Goal: Task Accomplishment & Management: Manage account settings

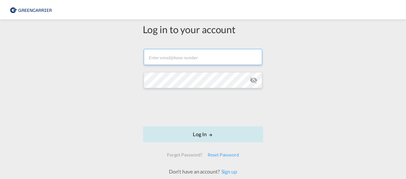
type input "[PERSON_NAME][EMAIL_ADDRESS][PERSON_NAME][DOMAIN_NAME]"
click at [198, 130] on button "Log In" at bounding box center [203, 135] width 120 height 16
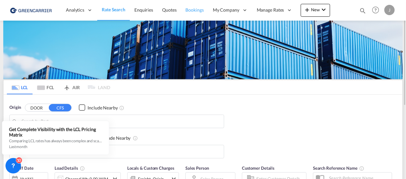
click at [192, 6] on link "Bookings" at bounding box center [194, 10] width 27 height 21
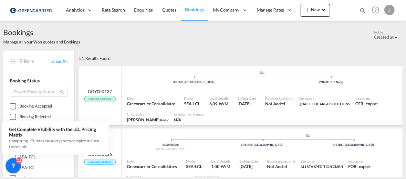
click at [101, 97] on span "Booking Accepted" at bounding box center [99, 99] width 31 height 6
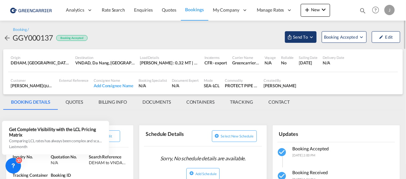
click at [307, 39] on span "Send To" at bounding box center [300, 37] width 16 height 6
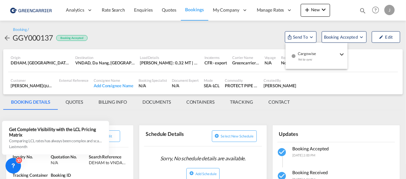
click at [317, 56] on div "Yet to sync" at bounding box center [318, 62] width 40 height 14
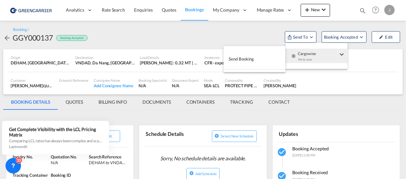
click at [263, 57] on button "Send Booking" at bounding box center [254, 59] width 62 height 15
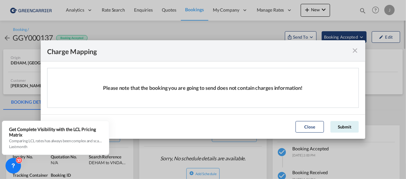
click at [350, 38] on div "Charge Mapping Please note that the booking you are going to send does not cont…" at bounding box center [203, 89] width 406 height 179
click at [350, 125] on button "Submit" at bounding box center [344, 127] width 28 height 12
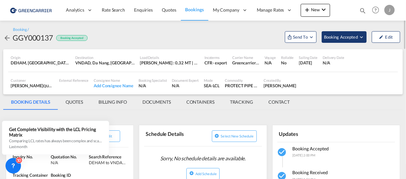
click at [337, 37] on span "Booking Accepted" at bounding box center [341, 37] width 35 height 6
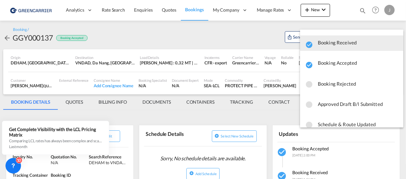
scroll to position [9, 0]
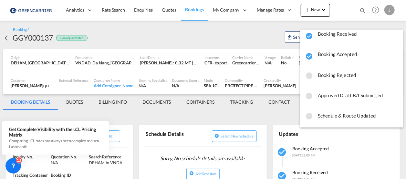
click at [196, 40] on md-backdrop at bounding box center [203, 89] width 406 height 179
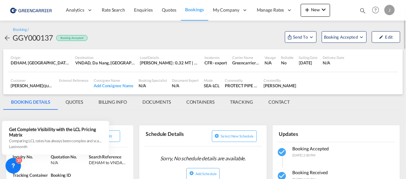
click at [189, 9] on span "Bookings" at bounding box center [194, 9] width 18 height 5
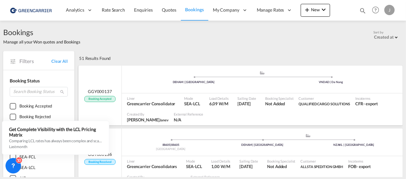
click at [104, 97] on span "Booking Accepted" at bounding box center [99, 99] width 31 height 6
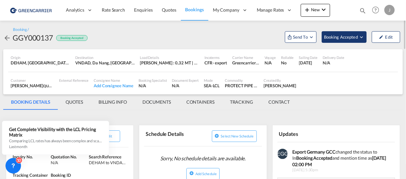
click at [347, 33] on button "Booking Accepted" at bounding box center [343, 37] width 45 height 12
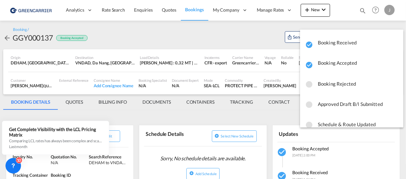
click at [190, 9] on md-backdrop at bounding box center [203, 89] width 406 height 179
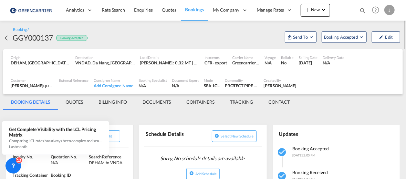
click at [195, 6] on span "Bookings" at bounding box center [194, 9] width 18 height 6
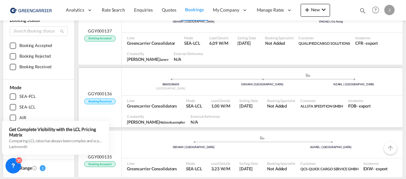
scroll to position [97, 0]
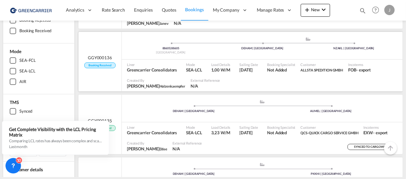
click at [98, 64] on span "Booking Received" at bounding box center [99, 66] width 31 height 6
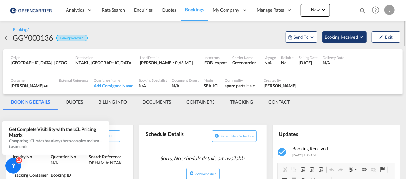
click at [327, 37] on span "Booking Received" at bounding box center [341, 37] width 34 height 6
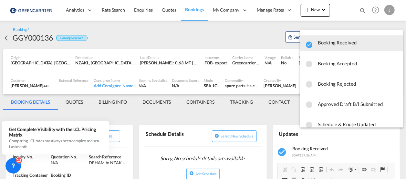
click at [280, 44] on md-backdrop at bounding box center [203, 89] width 406 height 179
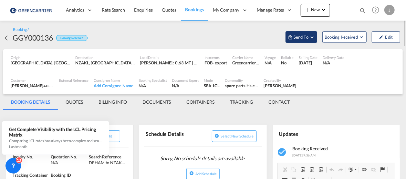
click at [304, 34] on span "Send To" at bounding box center [301, 37] width 16 height 6
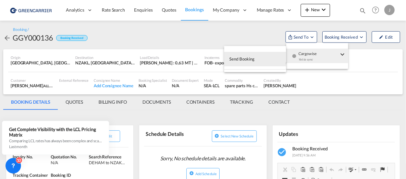
click at [314, 56] on div "Yet to sync" at bounding box center [318, 62] width 40 height 14
click at [265, 60] on button "Send Booking" at bounding box center [255, 59] width 62 height 15
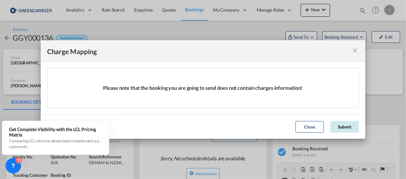
click at [345, 130] on button "Submit" at bounding box center [344, 127] width 28 height 12
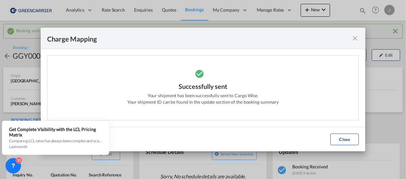
click at [352, 38] on md-icon "icon-close fg-AAA8AD cursor" at bounding box center [355, 39] width 8 height 8
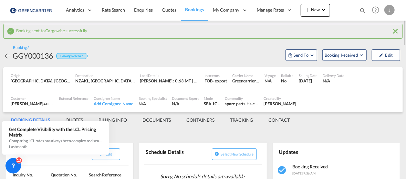
click at [192, 9] on span "Bookings" at bounding box center [194, 9] width 18 height 5
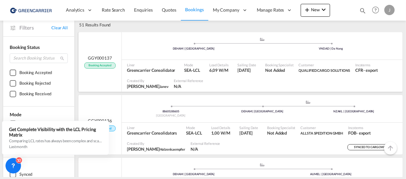
scroll to position [65, 0]
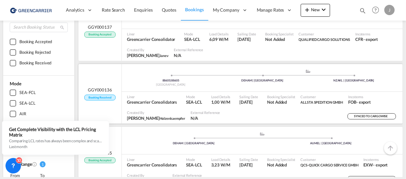
click at [103, 96] on span "Booking Received" at bounding box center [99, 98] width 31 height 6
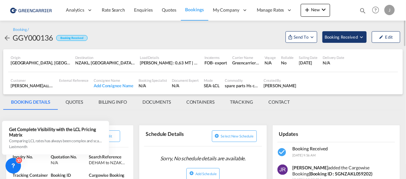
click at [339, 35] on span "Booking Received" at bounding box center [341, 37] width 34 height 6
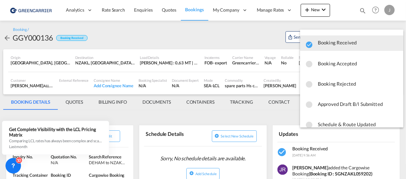
click at [335, 64] on span "Booking Accepted" at bounding box center [358, 64] width 80 height 12
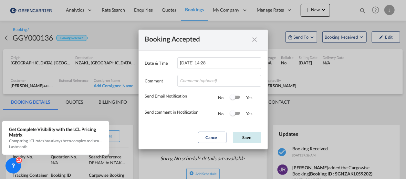
click at [246, 139] on button "Save" at bounding box center [247, 138] width 28 height 12
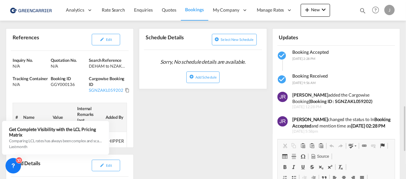
scroll to position [161, 0]
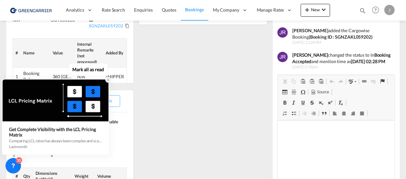
click at [39, 137] on div "Get Complete Visibility with the LCL Pricing Matrix" at bounding box center [55, 132] width 93 height 11
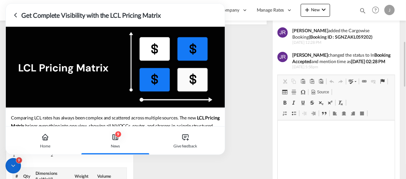
click at [15, 169] on icon at bounding box center [13, 166] width 6 height 6
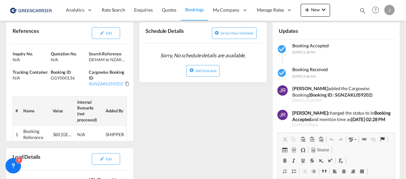
scroll to position [0, 0]
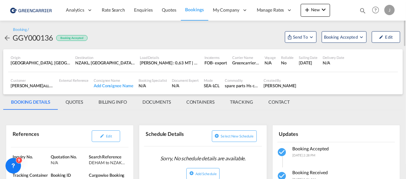
click at [276, 86] on div "[PERSON_NAME]" at bounding box center [279, 86] width 33 height 6
click at [284, 86] on div "[PERSON_NAME]" at bounding box center [279, 86] width 33 height 6
click at [285, 86] on div "[PERSON_NAME]" at bounding box center [279, 86] width 33 height 6
click at [286, 86] on div "[PERSON_NAME]" at bounding box center [279, 86] width 33 height 6
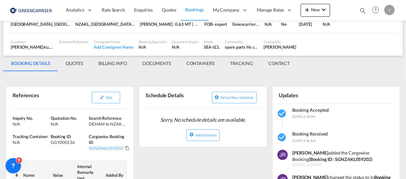
scroll to position [6, 0]
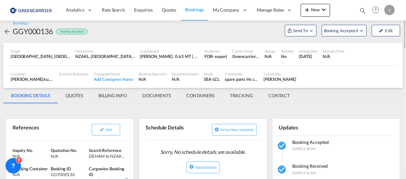
click at [76, 96] on md-tab-item "QUOTES" at bounding box center [74, 95] width 33 height 15
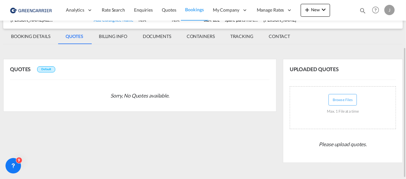
scroll to position [65, 0]
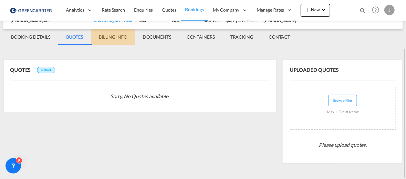
click at [112, 37] on md-tab-item "BILLING INFO" at bounding box center [113, 36] width 44 height 15
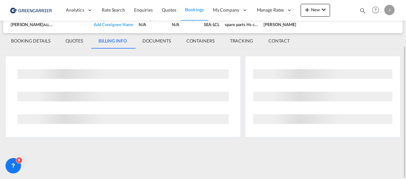
scroll to position [42, 0]
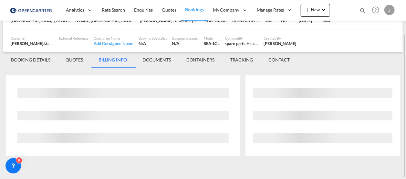
click at [155, 41] on div "N/A" at bounding box center [152, 44] width 28 height 6
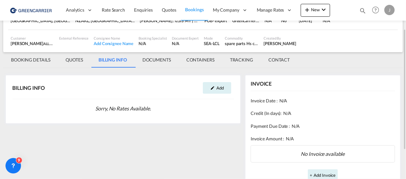
click at [158, 59] on md-tab-item "DOCUMENTS" at bounding box center [157, 59] width 44 height 15
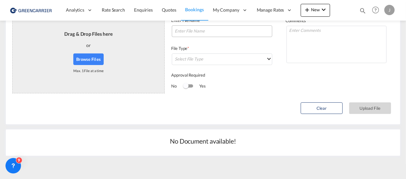
scroll to position [0, 0]
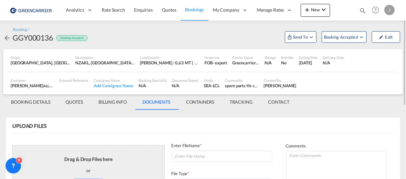
click at [194, 103] on md-tab-item "CONTAINERS" at bounding box center [200, 102] width 44 height 15
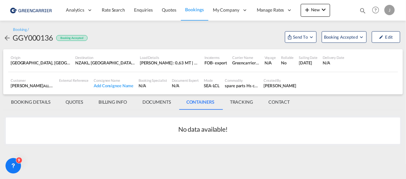
click at [240, 100] on md-tab-item "TRACKING" at bounding box center [241, 102] width 38 height 15
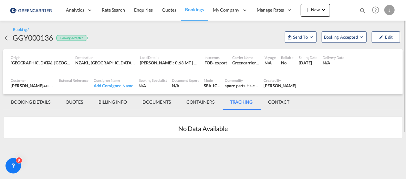
click at [276, 103] on md-tab-item "CONTACT" at bounding box center [278, 102] width 37 height 15
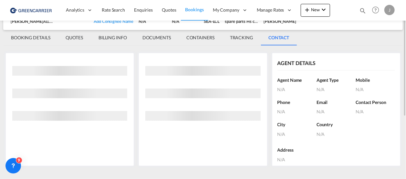
scroll to position [75, 0]
